Goal: Navigation & Orientation: Go to known website

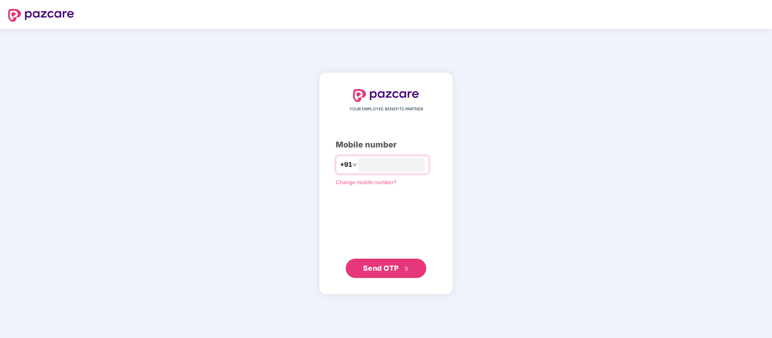
type input "**********"
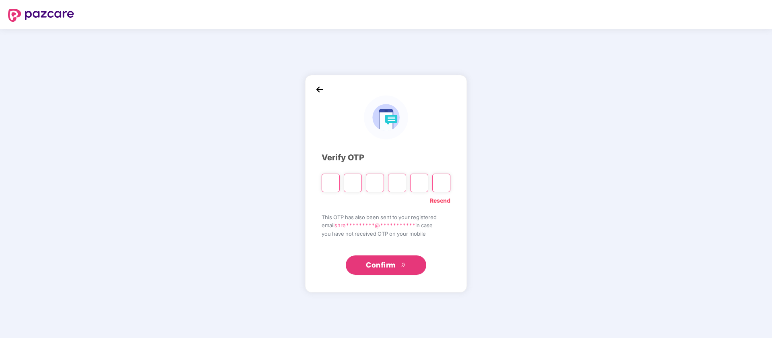
type input "*"
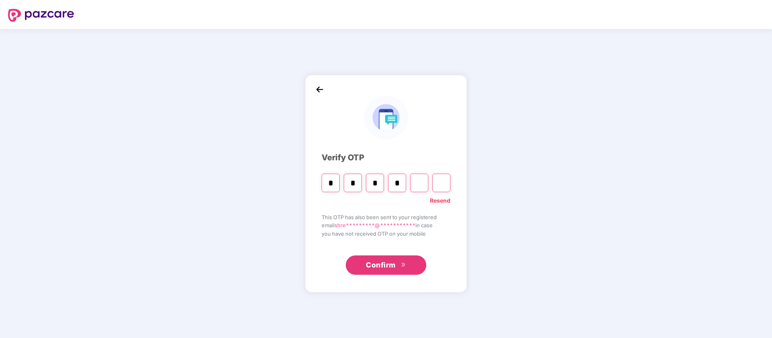
type input "*"
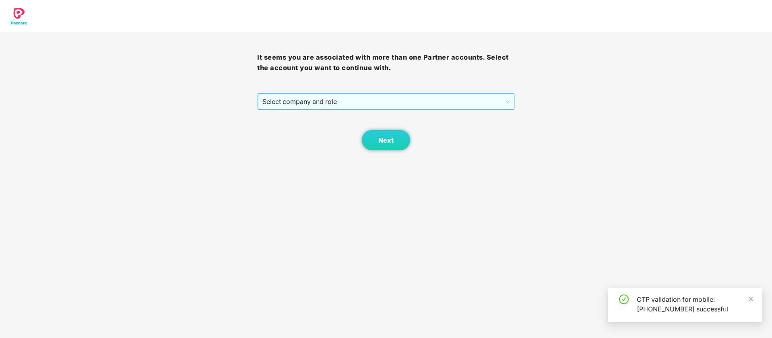
click at [305, 99] on span "Select company and role" at bounding box center [385, 101] width 247 height 15
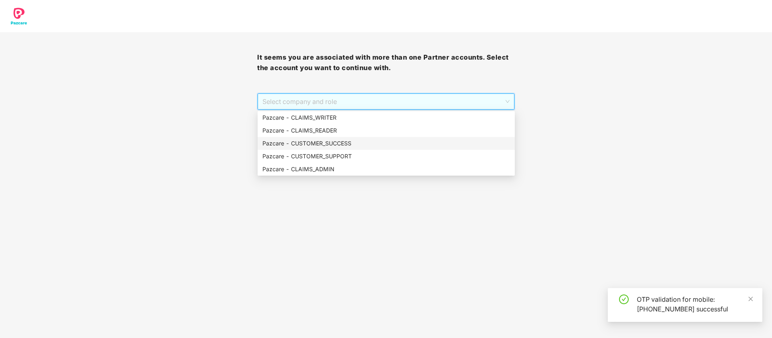
click at [318, 142] on div "Pazcare - CUSTOMER_SUCCESS" at bounding box center [385, 143] width 247 height 9
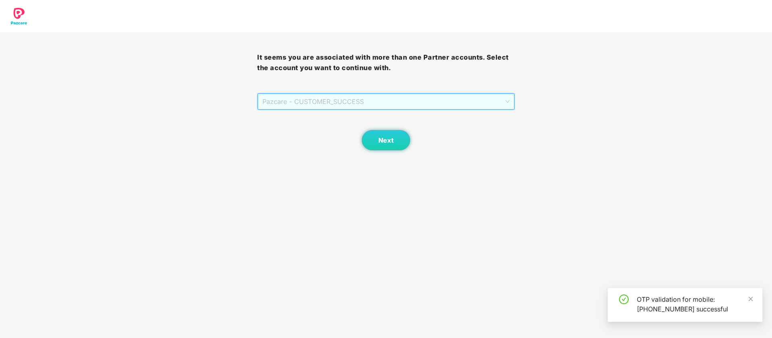
click at [394, 108] on span "Pazcare - CUSTOMER_SUCCESS" at bounding box center [385, 101] width 247 height 15
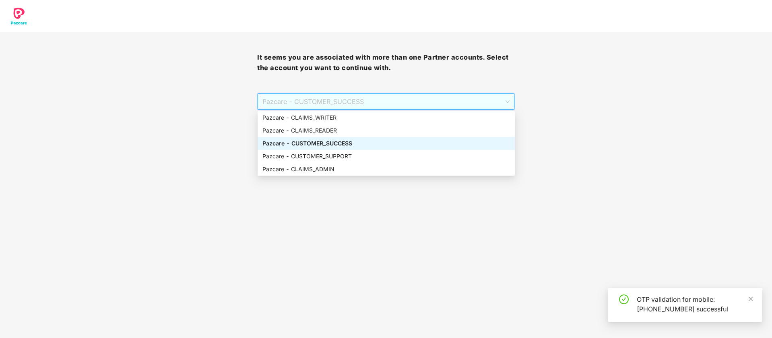
click at [368, 141] on div "Pazcare - CUSTOMER_SUCCESS" at bounding box center [385, 143] width 247 height 9
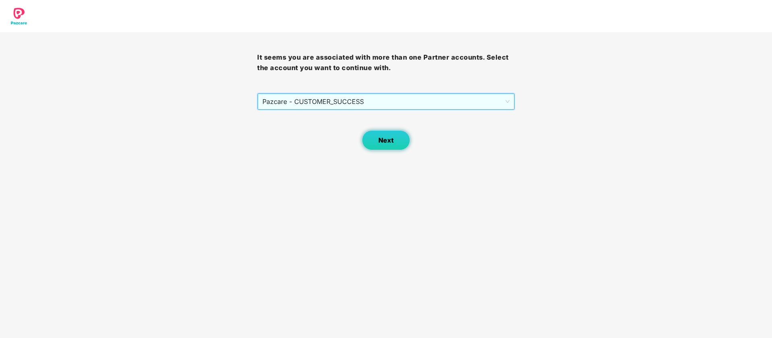
click at [389, 137] on span "Next" at bounding box center [385, 140] width 15 height 8
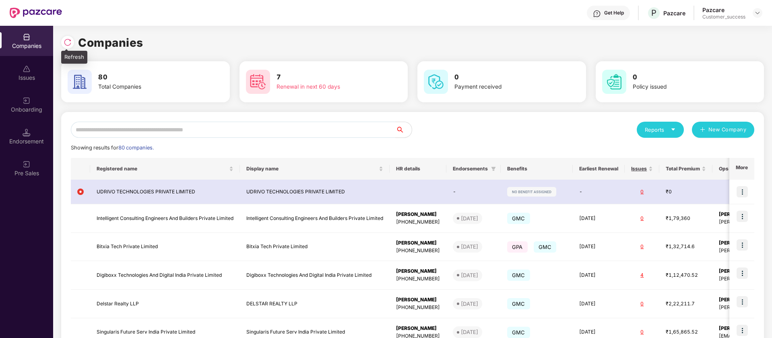
click at [69, 47] on div at bounding box center [67, 42] width 13 height 13
